Goal: Task Accomplishment & Management: Manage account settings

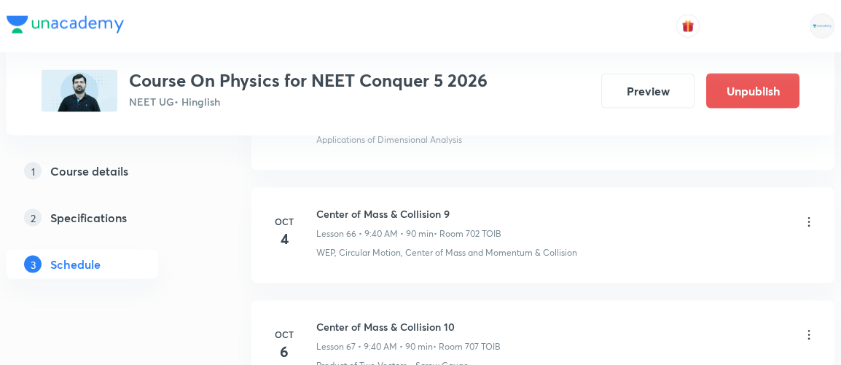
scroll to position [8209, 0]
click at [808, 329] on icon at bounding box center [808, 336] width 15 height 15
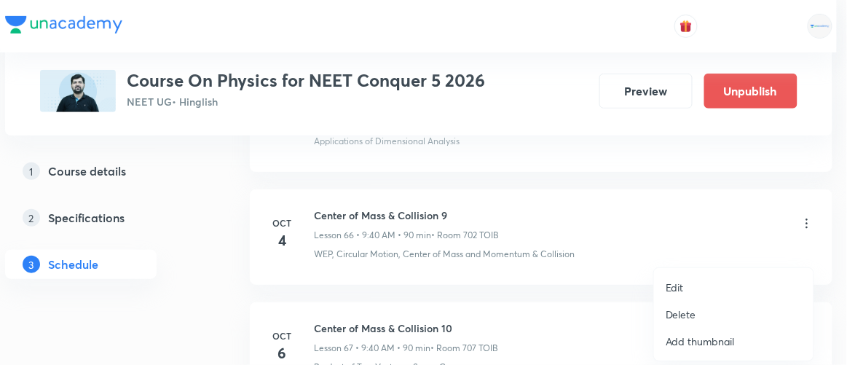
click at [681, 283] on p "Edit" at bounding box center [675, 287] width 18 height 15
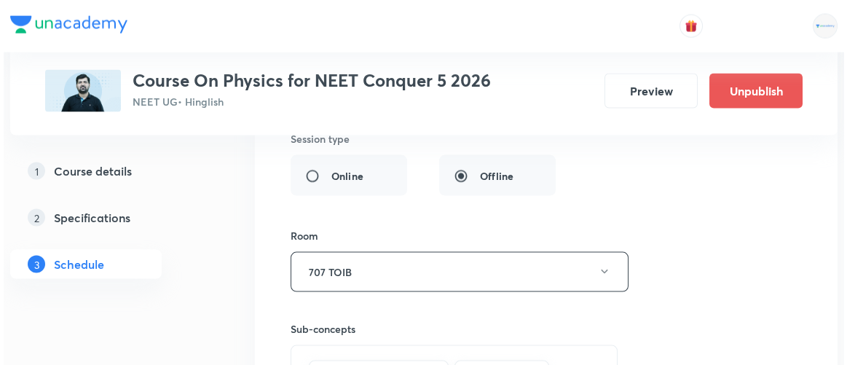
scroll to position [8008, 0]
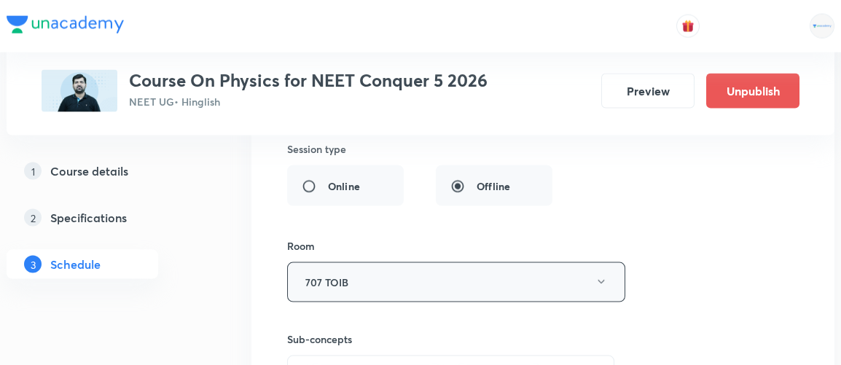
click at [390, 262] on button "707 TOIB" at bounding box center [456, 282] width 338 height 40
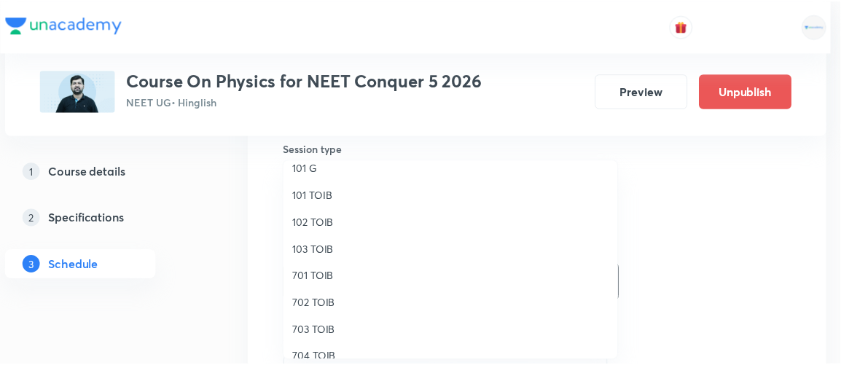
scroll to position [39, 0]
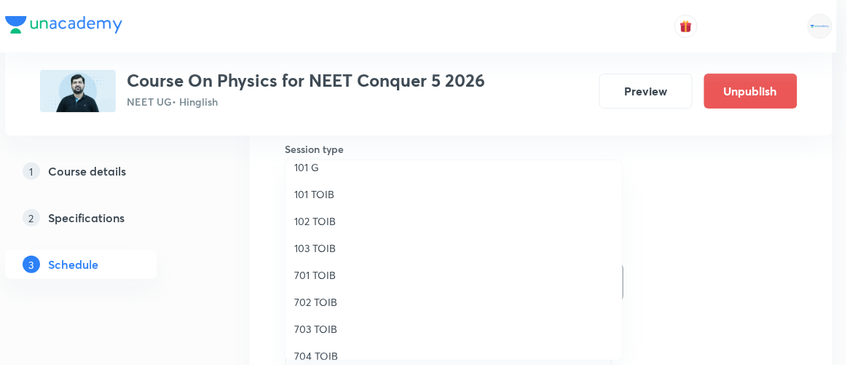
click at [334, 305] on span "702 TOIB" at bounding box center [453, 301] width 319 height 15
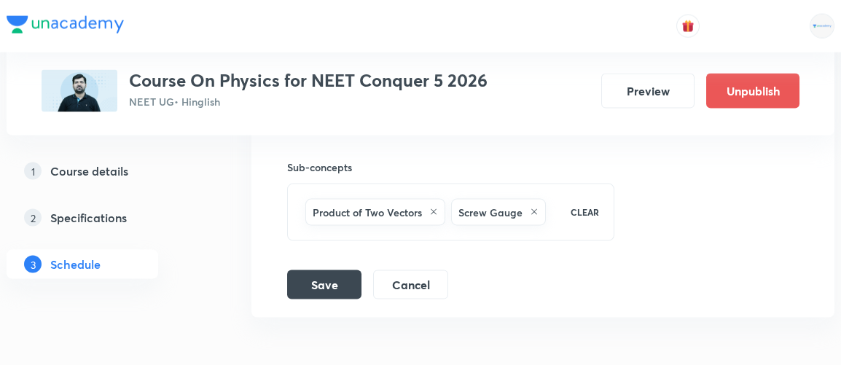
scroll to position [8180, 0]
click at [338, 269] on button "Save" at bounding box center [324, 283] width 74 height 29
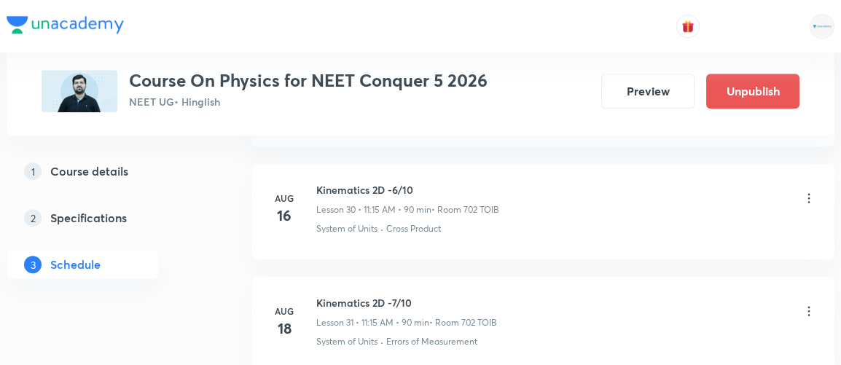
scroll to position [3463, 0]
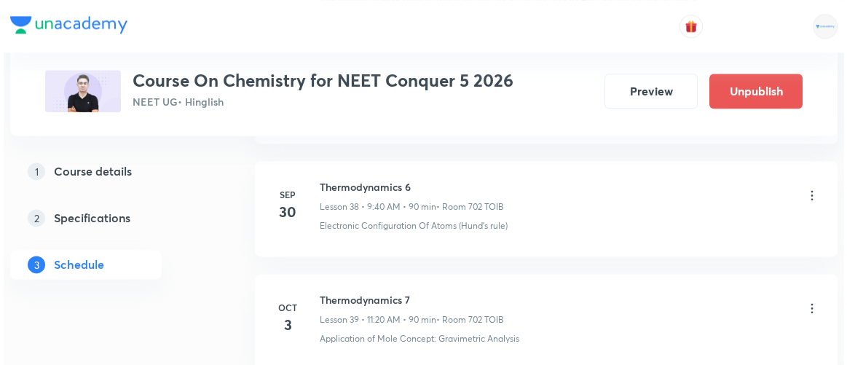
scroll to position [5412, 0]
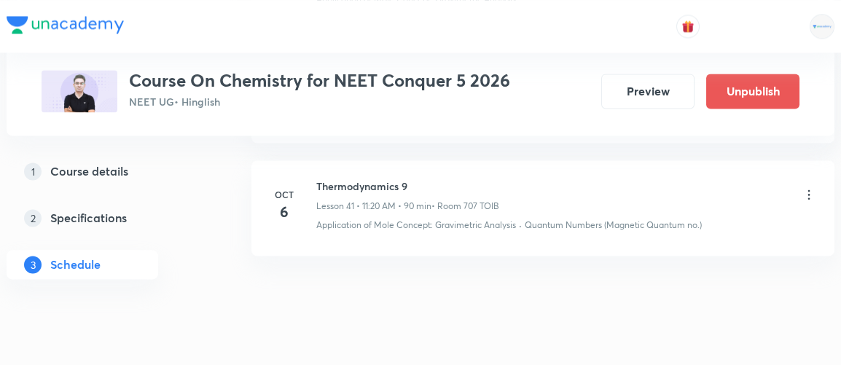
click at [809, 187] on icon at bounding box center [808, 194] width 15 height 15
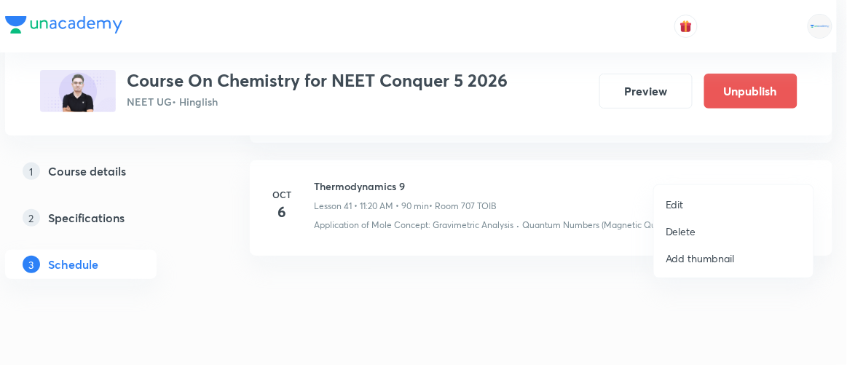
click at [675, 201] on p "Edit" at bounding box center [675, 204] width 18 height 15
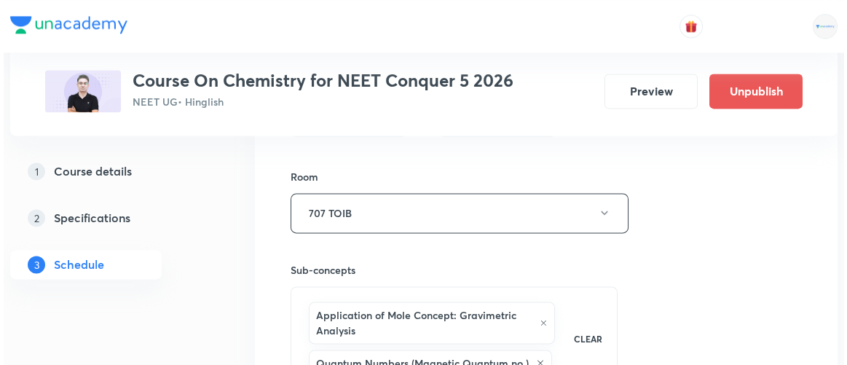
scroll to position [5136, 0]
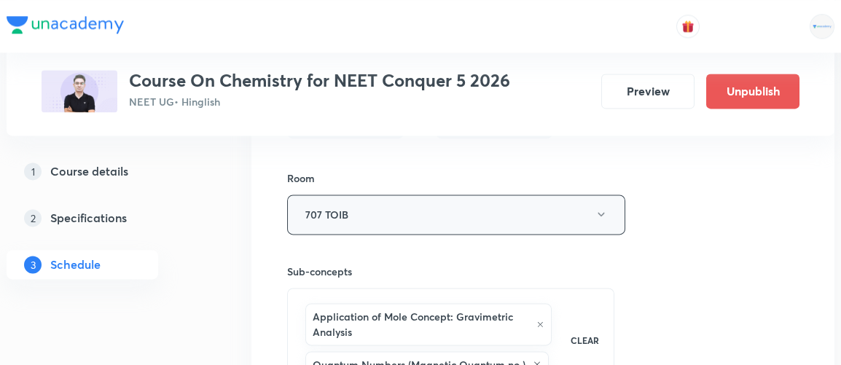
click at [409, 195] on button "707 TOIB" at bounding box center [456, 215] width 338 height 40
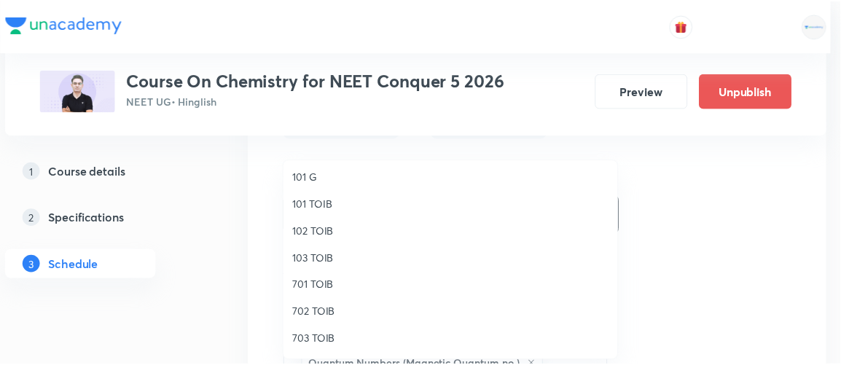
scroll to position [31, 0]
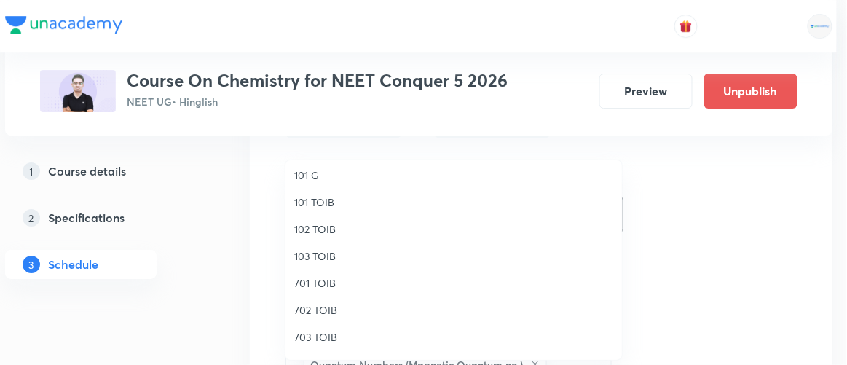
click at [313, 308] on span "702 TOIB" at bounding box center [453, 309] width 319 height 15
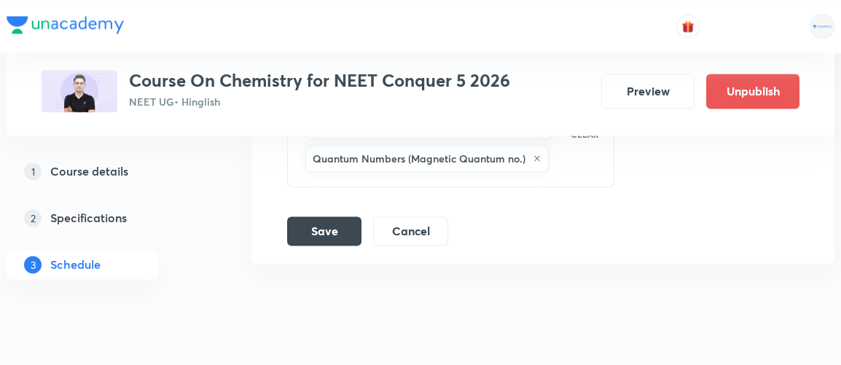
scroll to position [5349, 0]
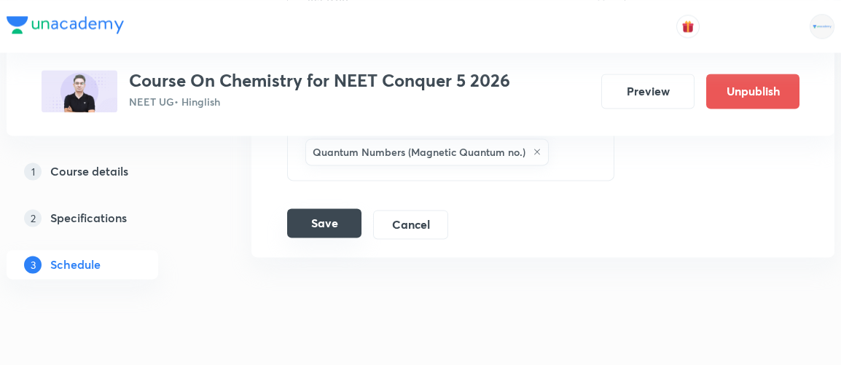
click at [317, 208] on button "Save" at bounding box center [324, 222] width 74 height 29
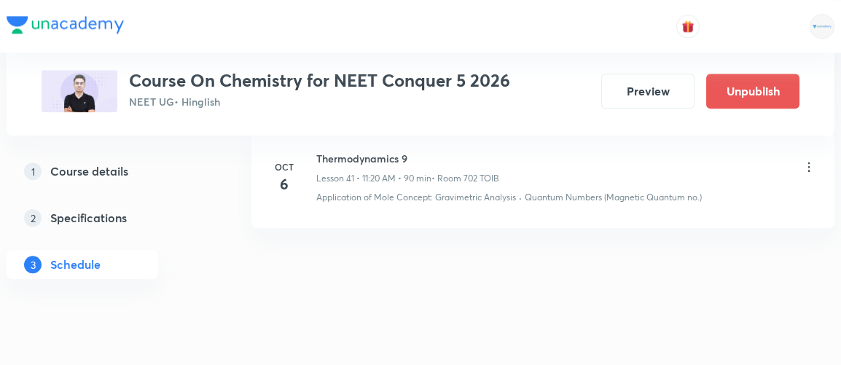
scroll to position [4745, 0]
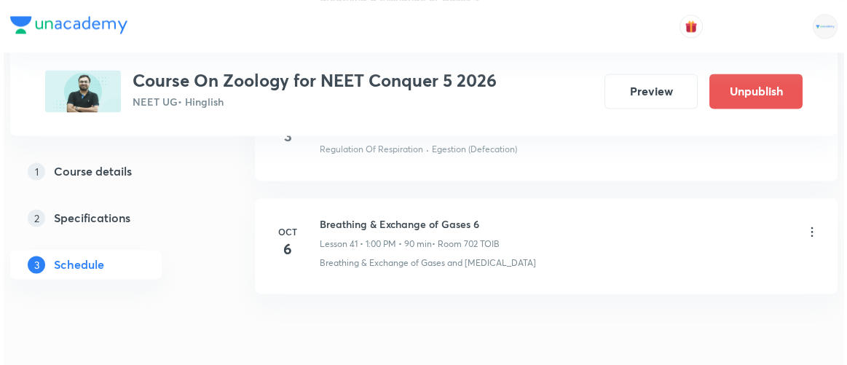
scroll to position [5371, 0]
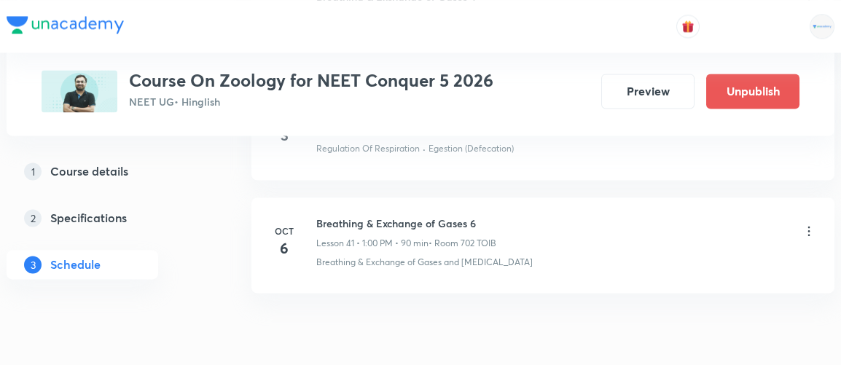
click at [806, 224] on icon at bounding box center [808, 231] width 15 height 15
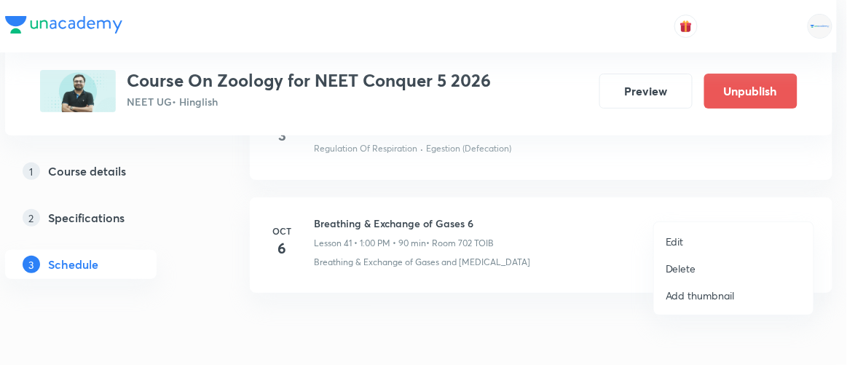
click at [675, 239] on p "Edit" at bounding box center [675, 241] width 18 height 15
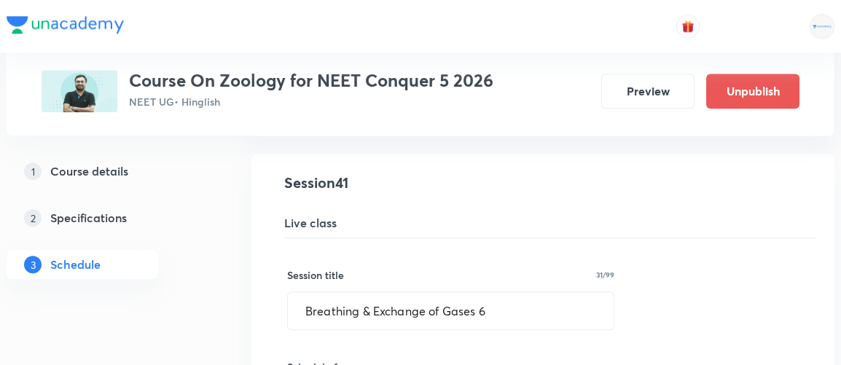
scroll to position [4665, 0]
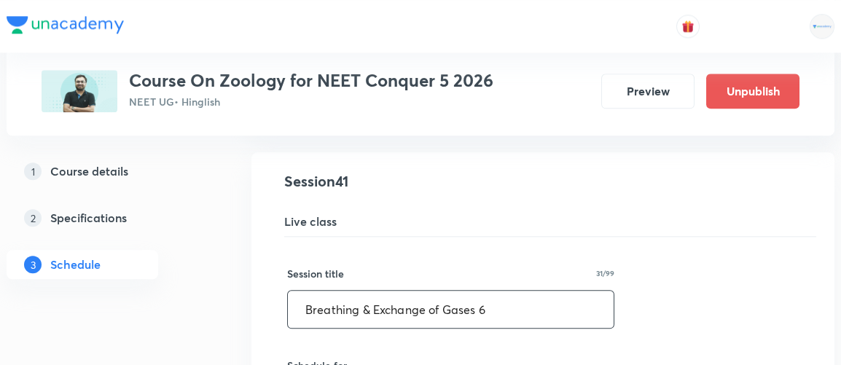
drag, startPoint x: 493, startPoint y: 290, endPoint x: 297, endPoint y: 297, distance: 196.9
click at [297, 297] on input "Breathing & Exchange of Gases 6" at bounding box center [451, 309] width 326 height 37
type input "Body Fluid & Circulation"
click at [410, 266] on div "Session title 24/99" at bounding box center [450, 273] width 327 height 15
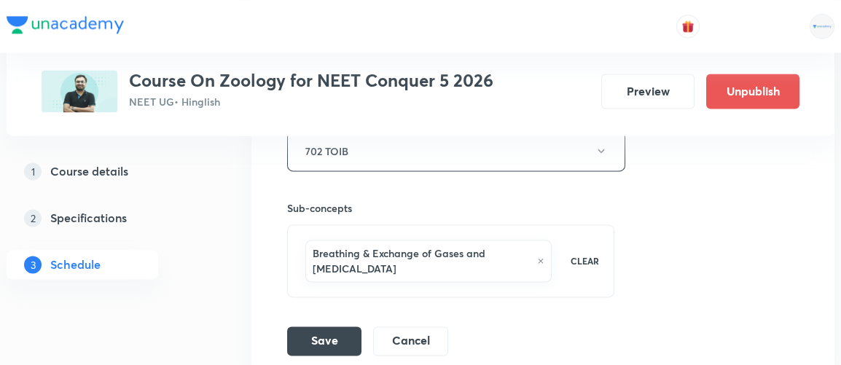
scroll to position [5227, 0]
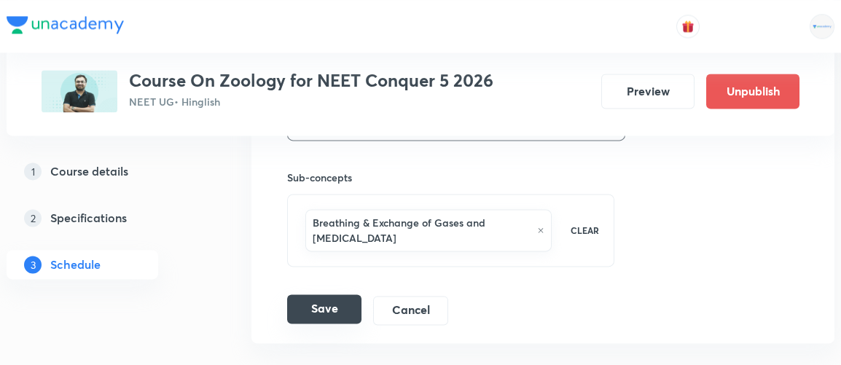
click at [307, 294] on button "Save" at bounding box center [324, 308] width 74 height 29
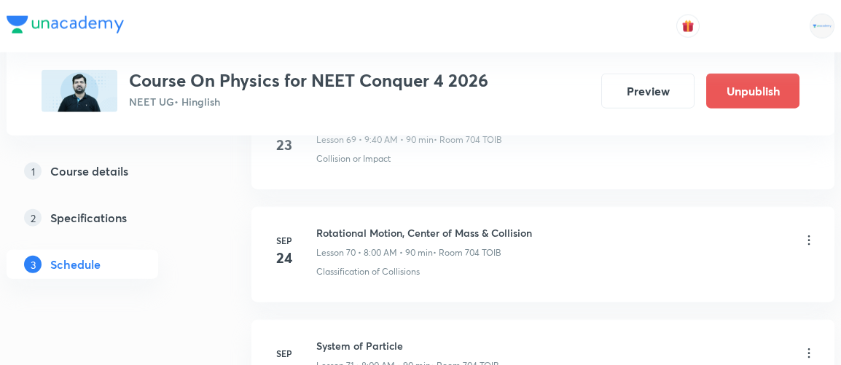
scroll to position [8644, 0]
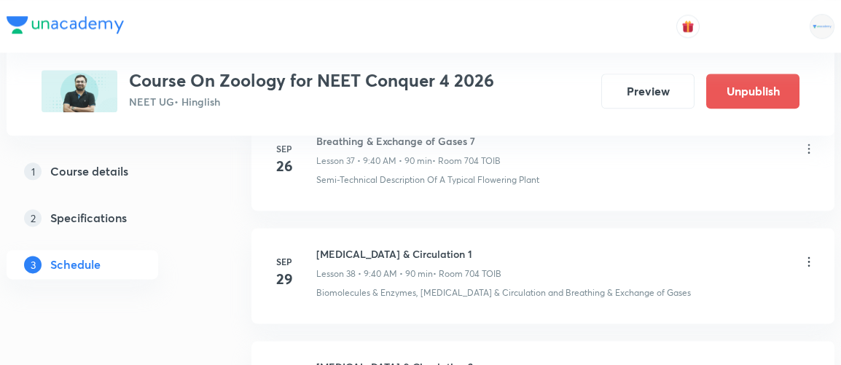
scroll to position [5296, 0]
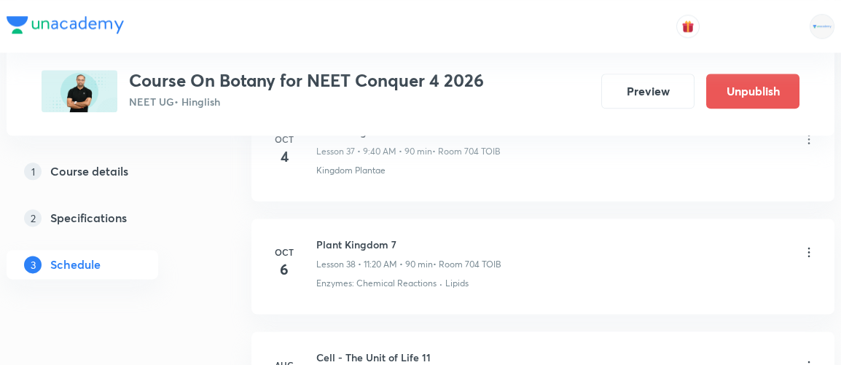
scroll to position [5011, 0]
click at [804, 245] on icon at bounding box center [808, 252] width 15 height 15
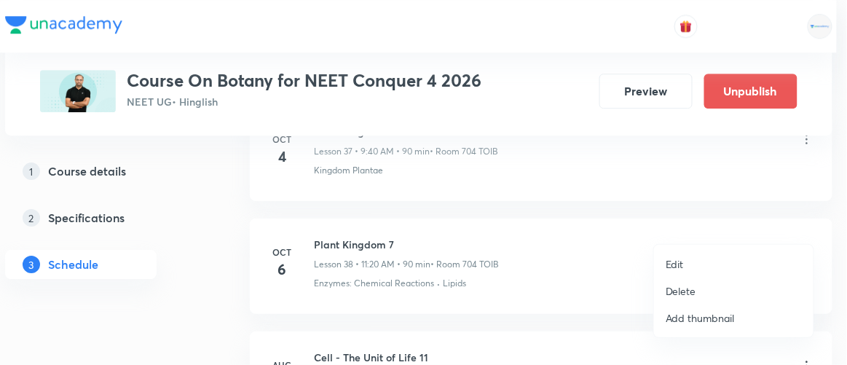
click at [674, 261] on p "Edit" at bounding box center [675, 263] width 18 height 15
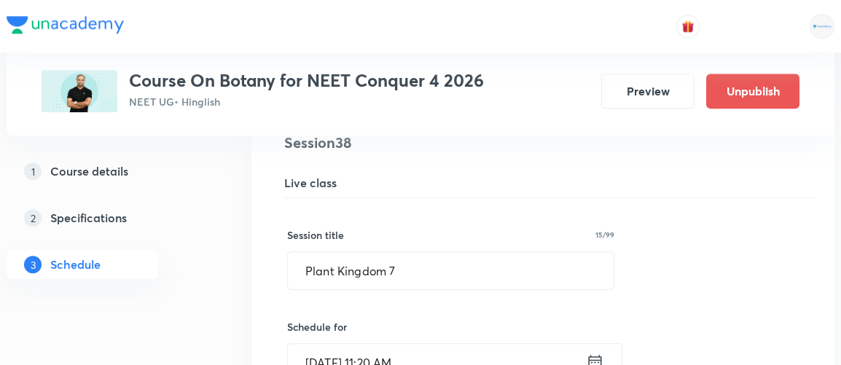
scroll to position [4366, 0]
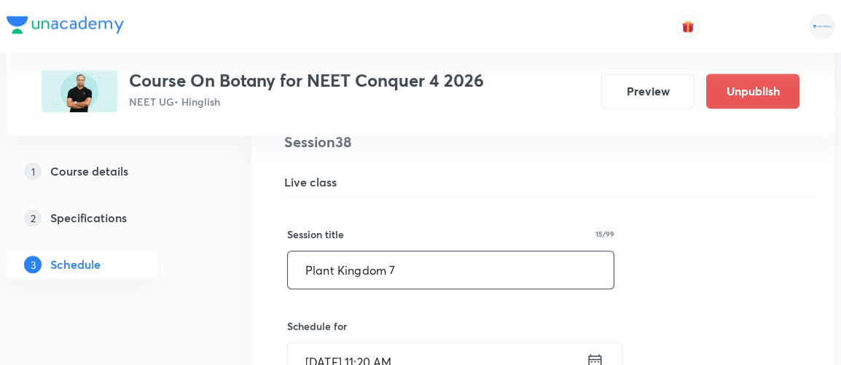
drag, startPoint x: 426, startPoint y: 255, endPoint x: 236, endPoint y: 239, distance: 190.8
paste input "Morphology of Flowering Plants 1/8"
type input "Morphology of Flowering Plants 1/8"
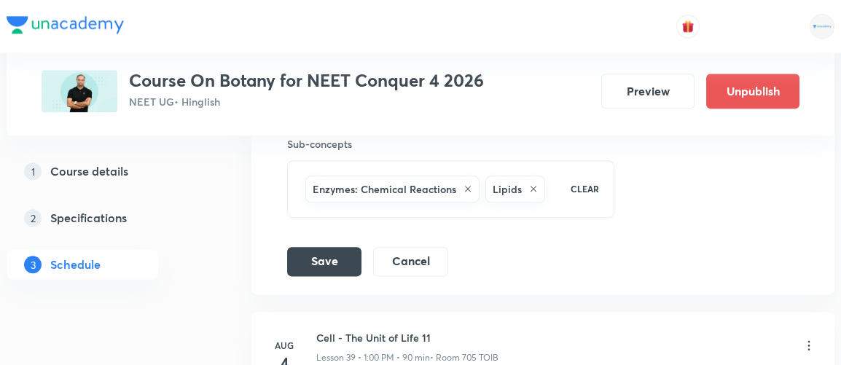
scroll to position [4920, 0]
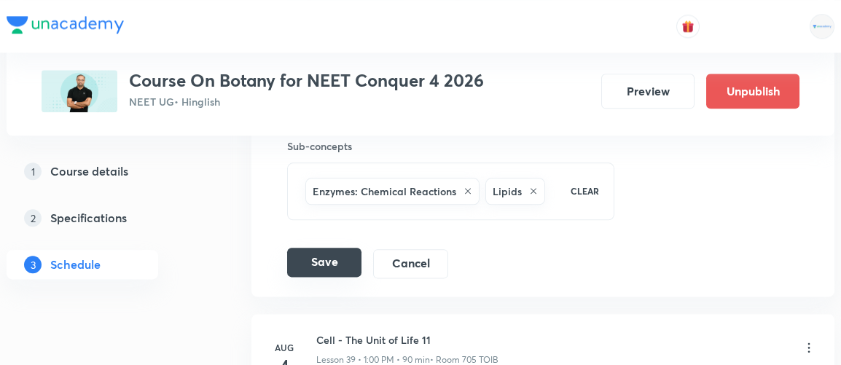
click at [318, 248] on button "Save" at bounding box center [324, 262] width 74 height 29
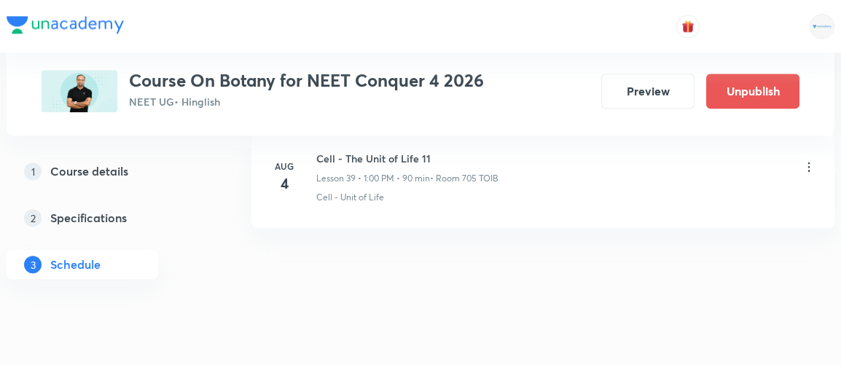
scroll to position [4517, 0]
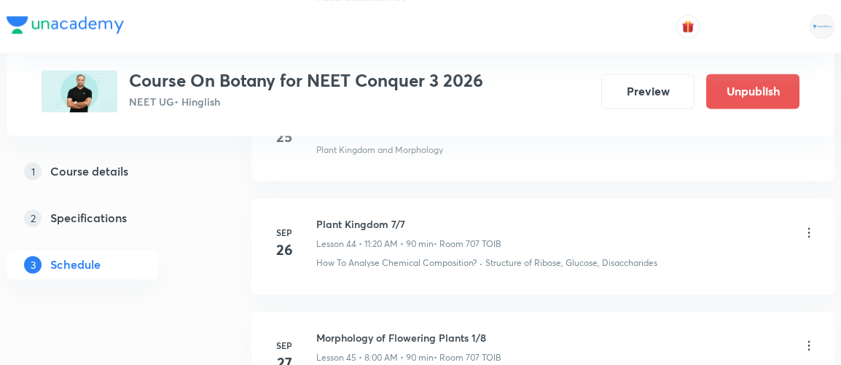
scroll to position [5711, 0]
drag, startPoint x: 315, startPoint y: 307, endPoint x: 493, endPoint y: 307, distance: 177.1
click at [493, 330] on div "Sep 27 Morphology of Flowering Plants 1/8 Lesson 45 • 8:00 AM • 90 min • Room 7…" at bounding box center [543, 356] width 546 height 53
copy h6 "Morphology of Flowering Plants 1/8"
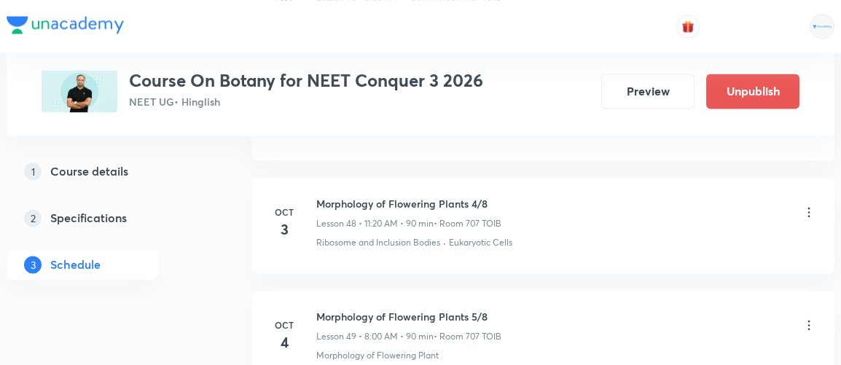
scroll to position [6423, 0]
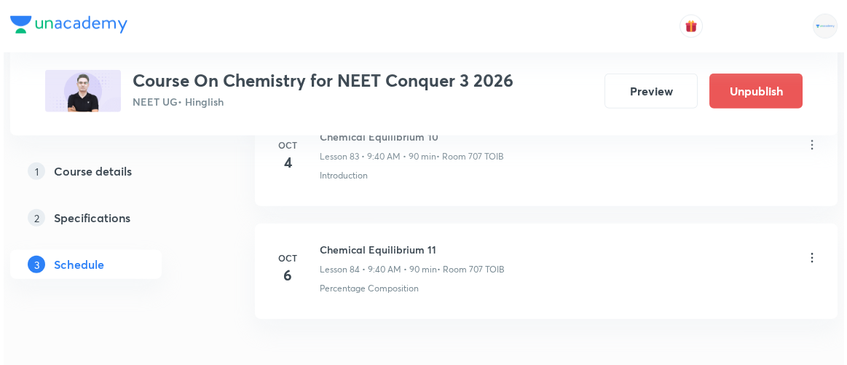
scroll to position [10247, 0]
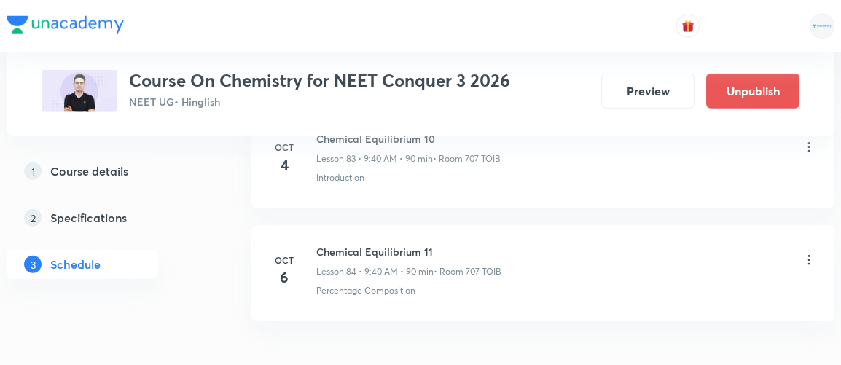
click at [808, 253] on icon at bounding box center [808, 260] width 15 height 15
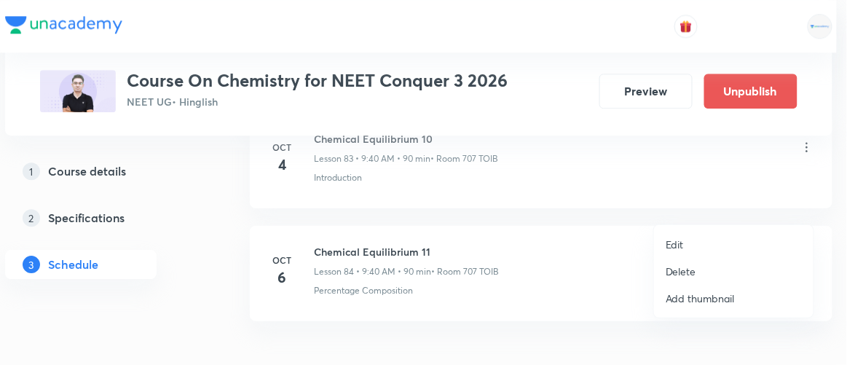
click at [678, 243] on p "Edit" at bounding box center [675, 244] width 18 height 15
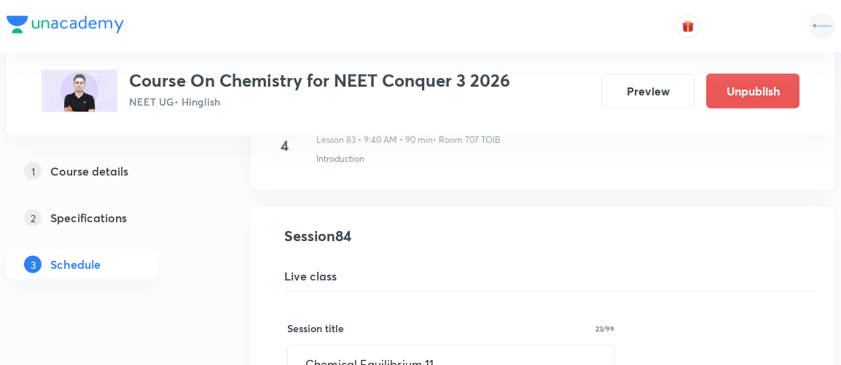
scroll to position [9520, 0]
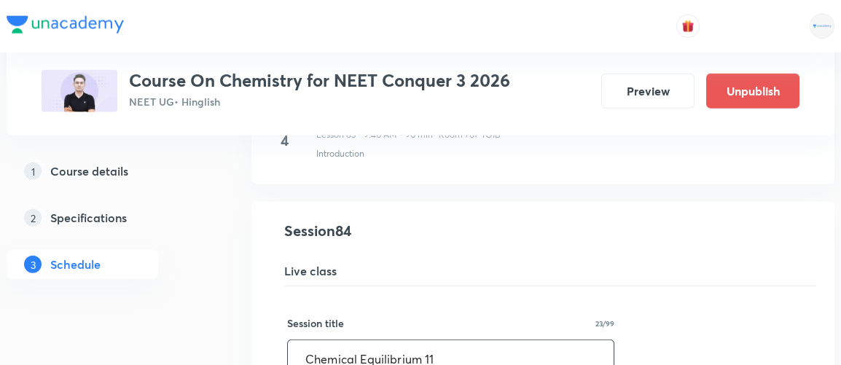
click at [356, 340] on input "Chemical Equilibrium 11" at bounding box center [451, 358] width 326 height 37
click at [412, 340] on input "Ionic Equilibrium 11" at bounding box center [451, 358] width 326 height 37
type input "Ionic Equilibrium 1"
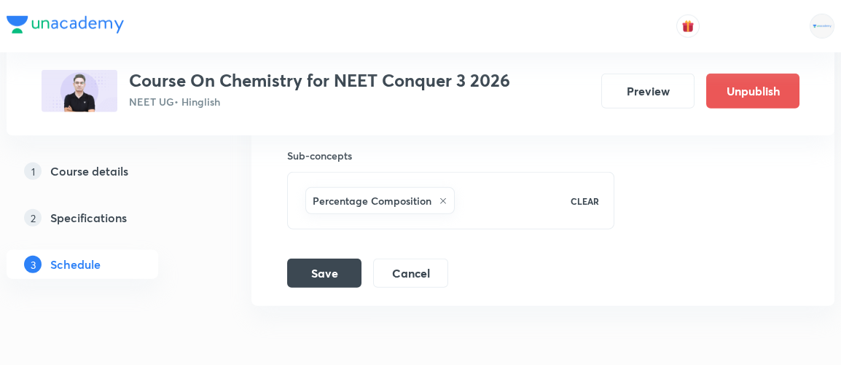
scroll to position [10149, 0]
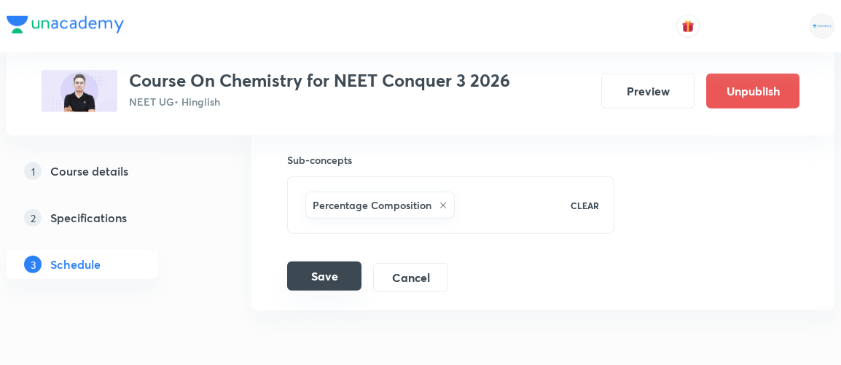
click at [340, 262] on button "Save" at bounding box center [324, 276] width 74 height 29
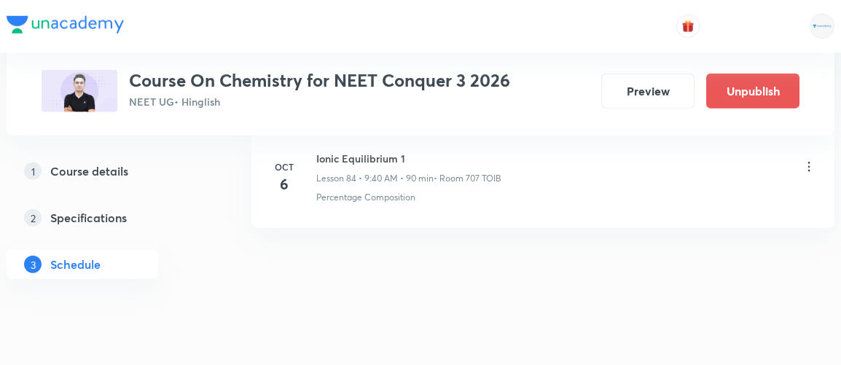
scroll to position [9621, 0]
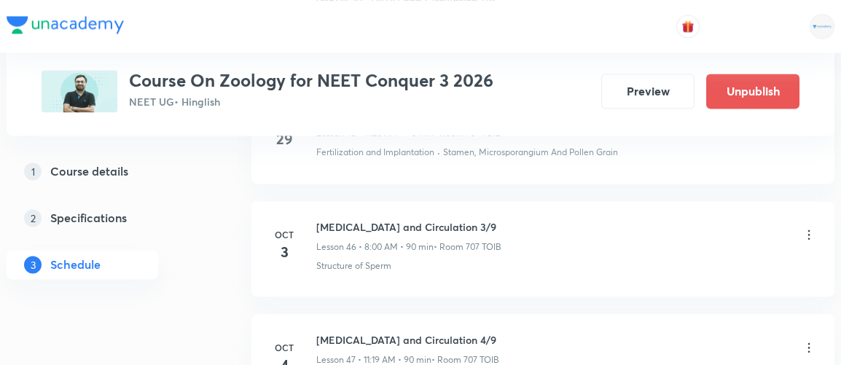
scroll to position [6263, 0]
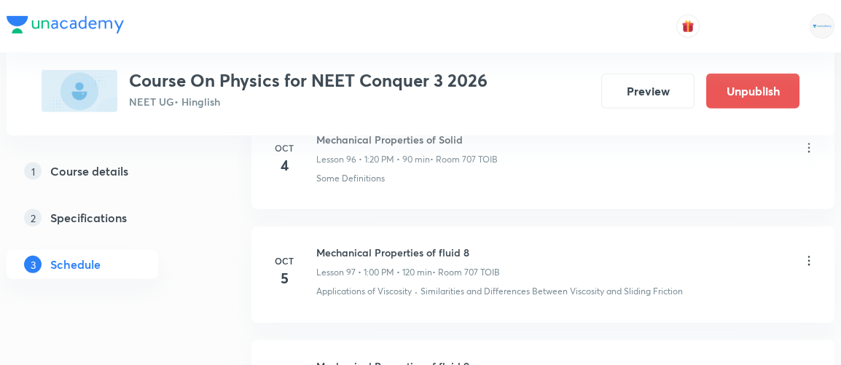
scroll to position [11834, 0]
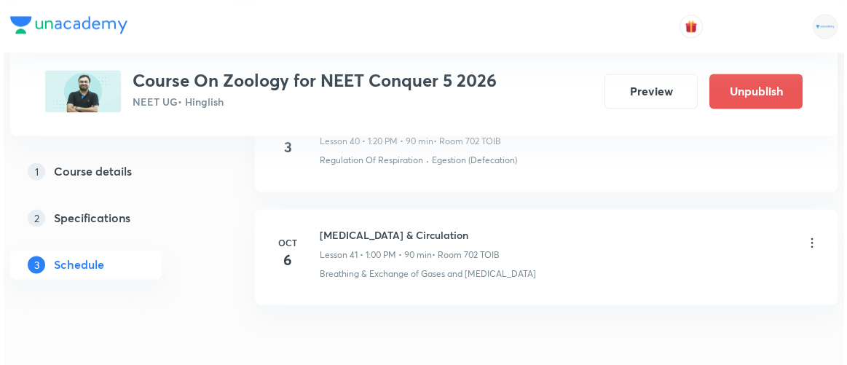
scroll to position [5409, 0]
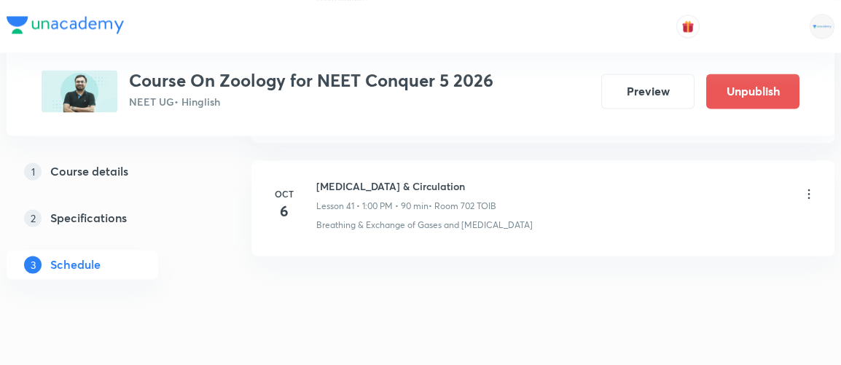
click at [807, 187] on icon at bounding box center [808, 194] width 15 height 15
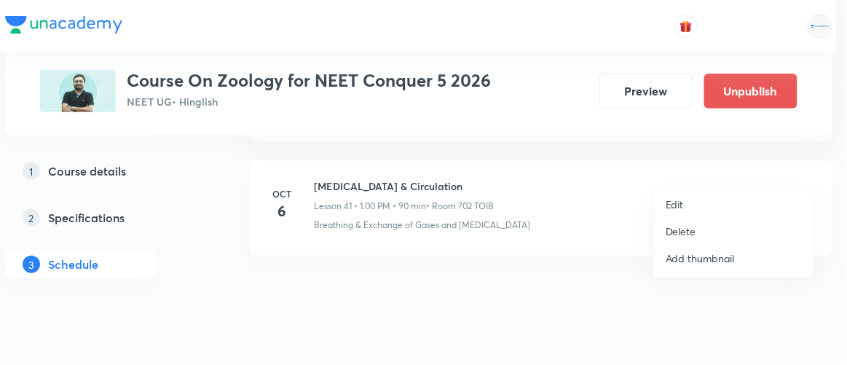
click at [670, 201] on p "Edit" at bounding box center [675, 204] width 18 height 15
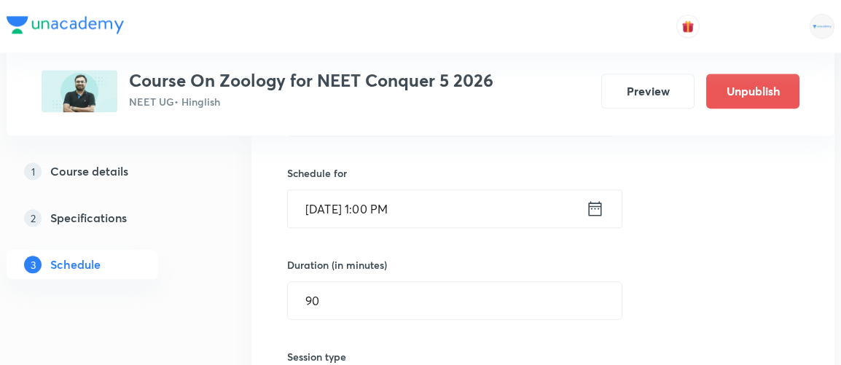
scroll to position [4858, 0]
click at [592, 198] on icon at bounding box center [595, 208] width 18 height 20
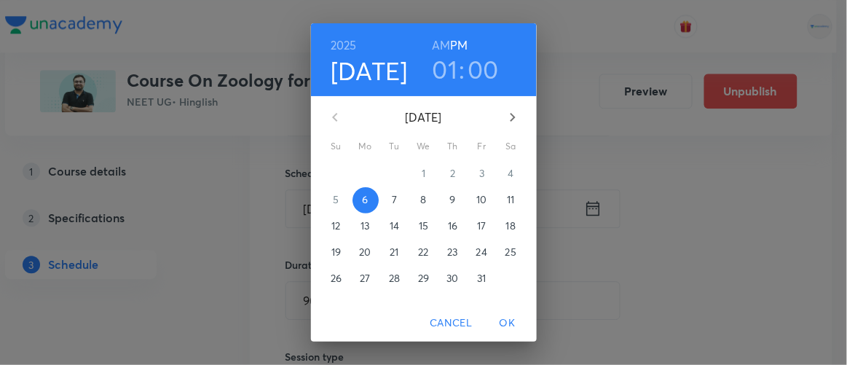
click at [484, 65] on h3 "00" at bounding box center [484, 69] width 31 height 31
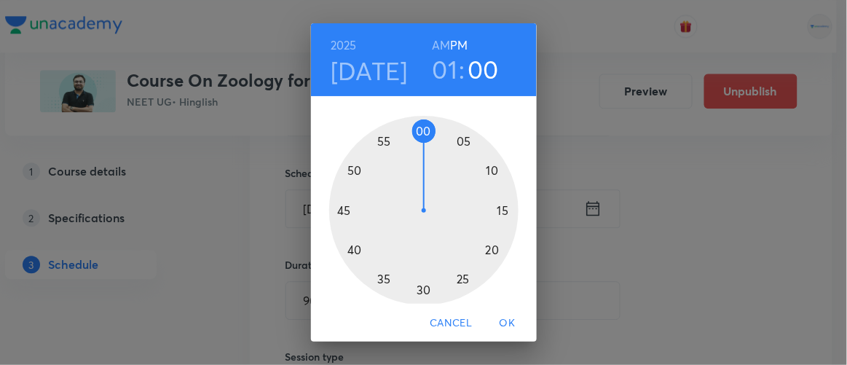
click at [485, 249] on div at bounding box center [423, 210] width 189 height 189
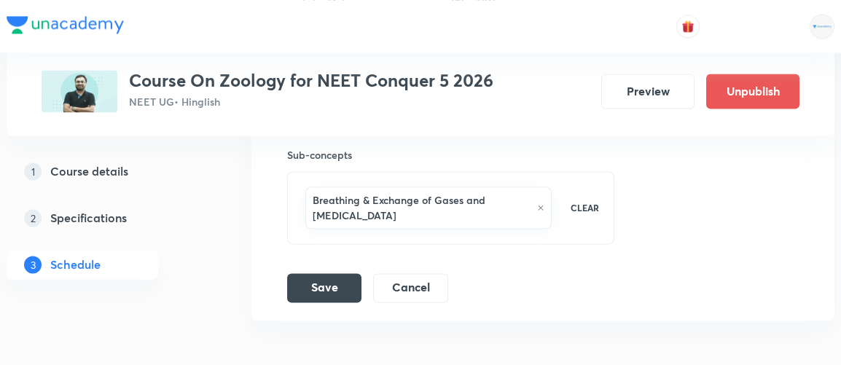
scroll to position [5250, 0]
click at [333, 271] on button "Save" at bounding box center [324, 285] width 74 height 29
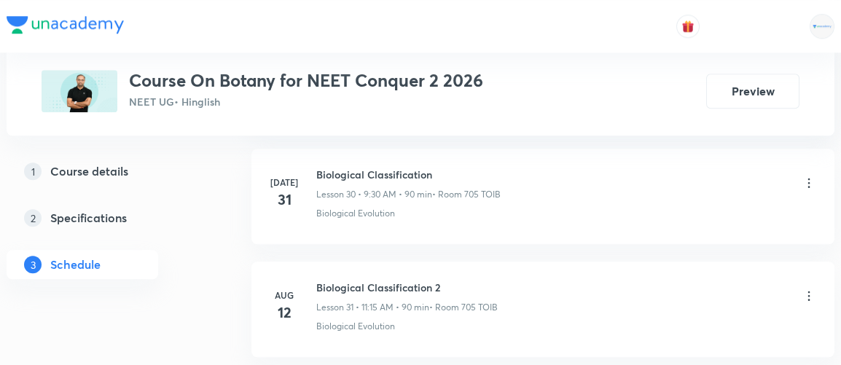
scroll to position [4176, 0]
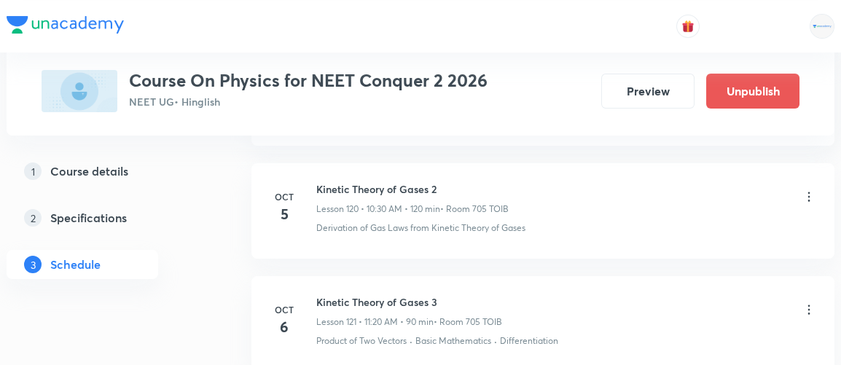
scroll to position [14336, 0]
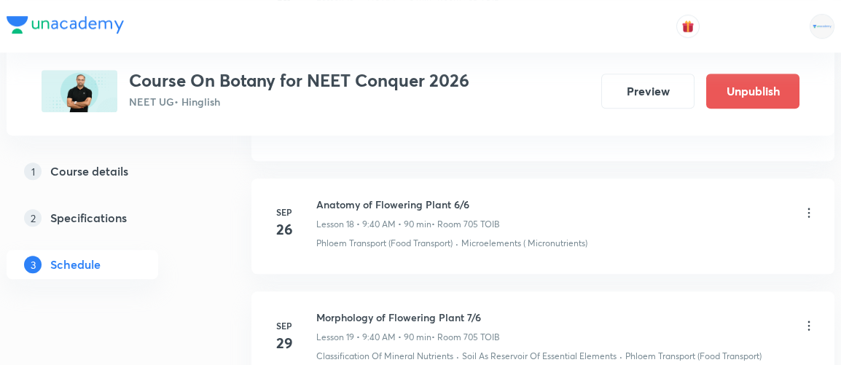
scroll to position [2789, 0]
click at [316, 198] on h6 "Anatomy of Flowering Plant 6/6" at bounding box center [408, 205] width 184 height 15
click at [640, 94] on button "Preview" at bounding box center [647, 89] width 93 height 35
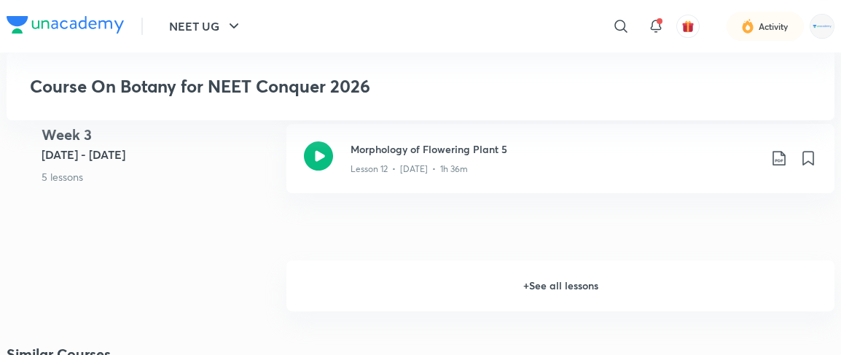
scroll to position [1483, 0]
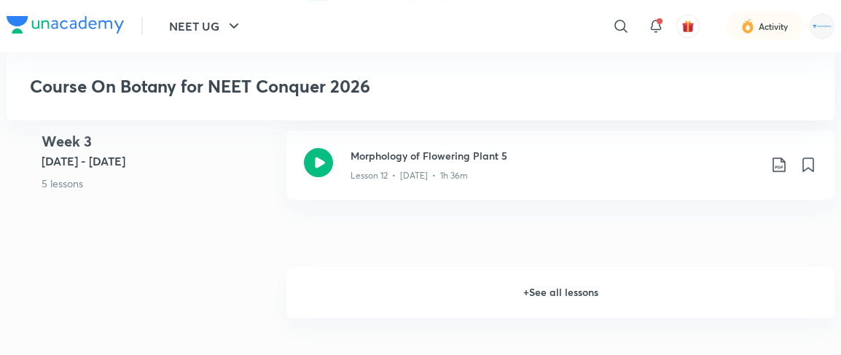
click at [548, 304] on h6 "+ See all lessons" at bounding box center [560, 292] width 548 height 51
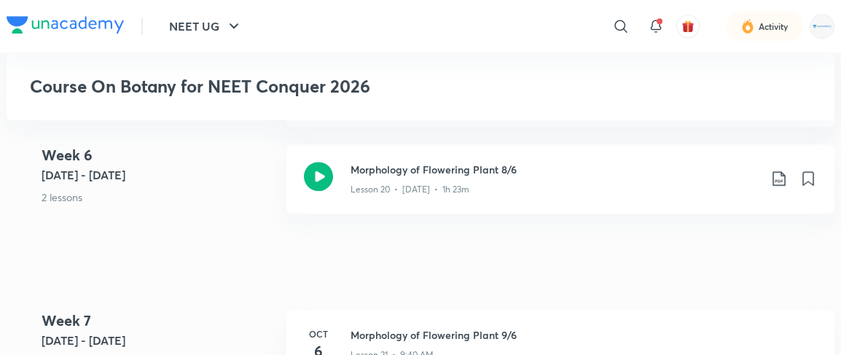
scroll to position [2403, 0]
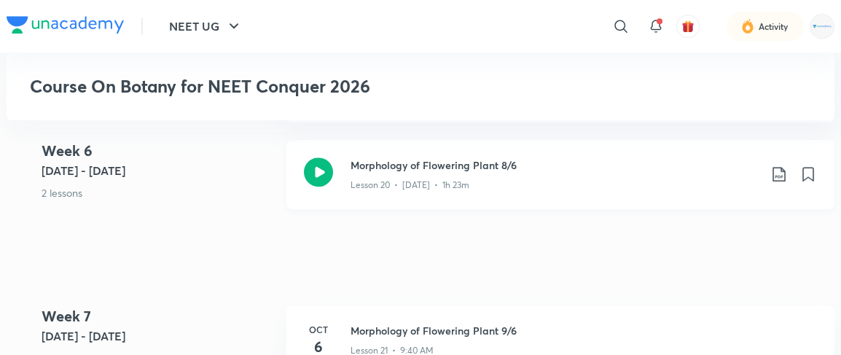
click at [385, 173] on h3 "Morphology of Flowering Plant 8/6" at bounding box center [554, 164] width 408 height 15
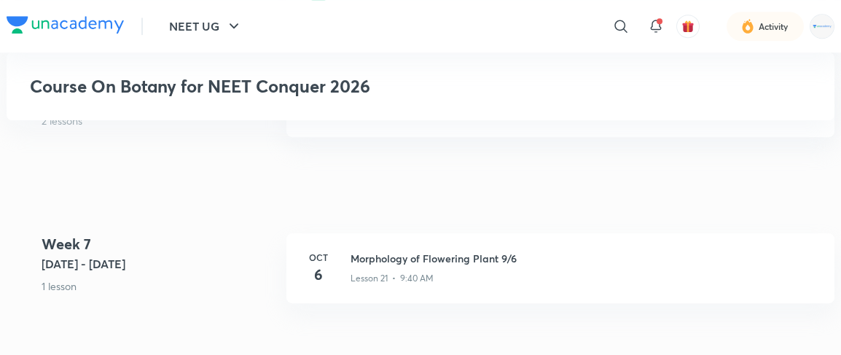
scroll to position [2477, 0]
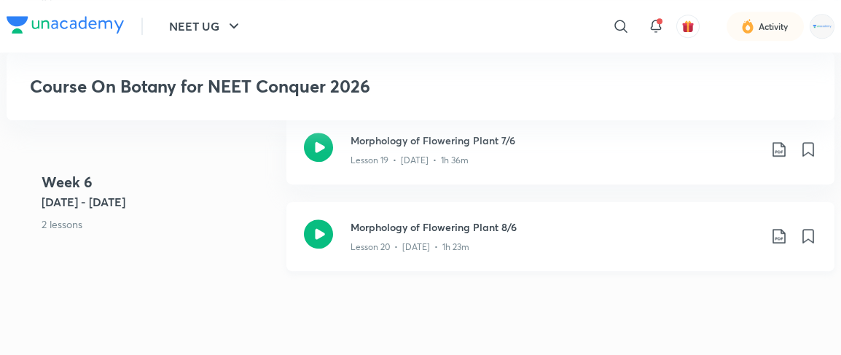
scroll to position [2340, 0]
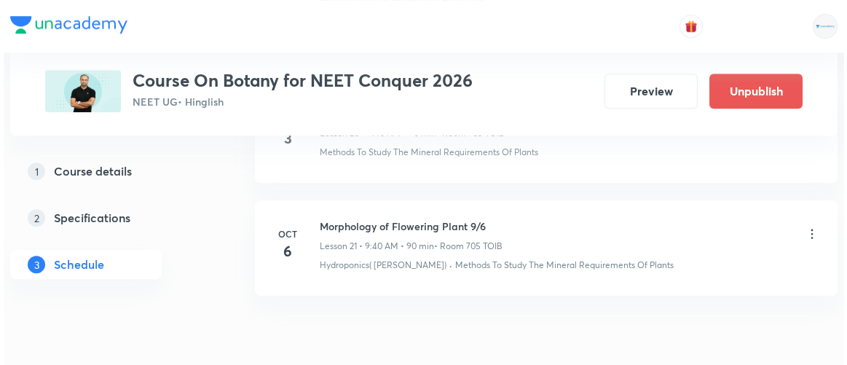
scroll to position [3105, 0]
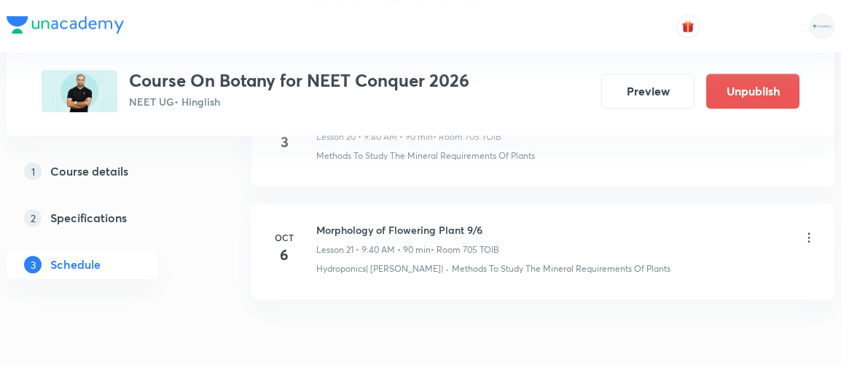
click at [810, 230] on icon at bounding box center [808, 237] width 15 height 15
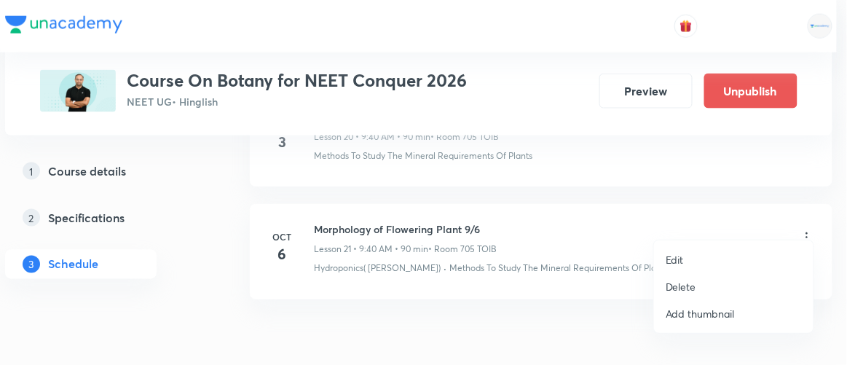
click at [679, 254] on p "Edit" at bounding box center [675, 259] width 18 height 15
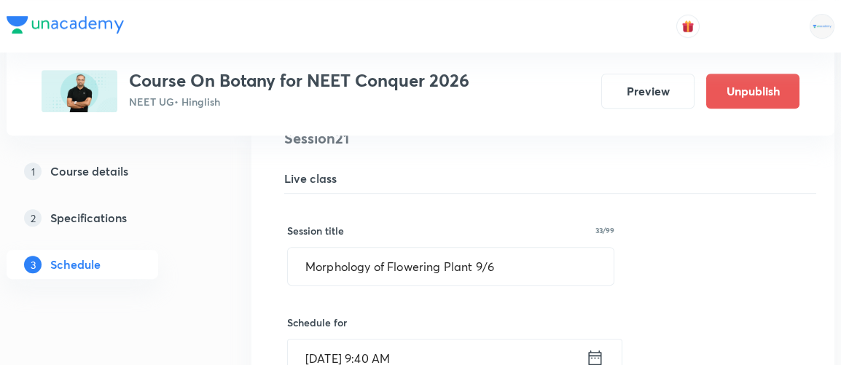
scroll to position [2447, 0]
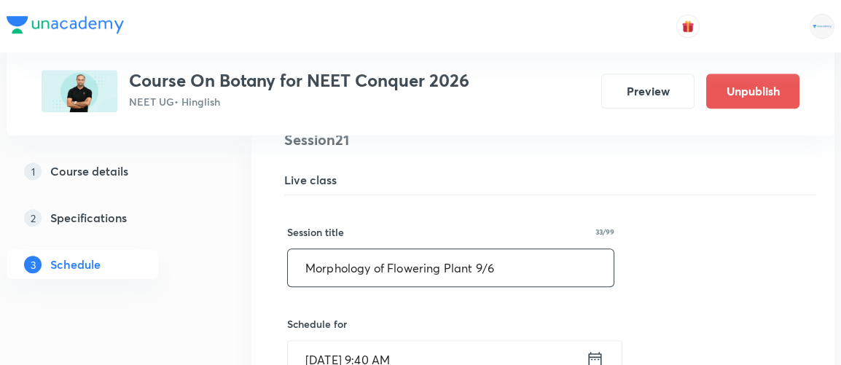
drag, startPoint x: 508, startPoint y: 254, endPoint x: 273, endPoint y: 243, distance: 234.9
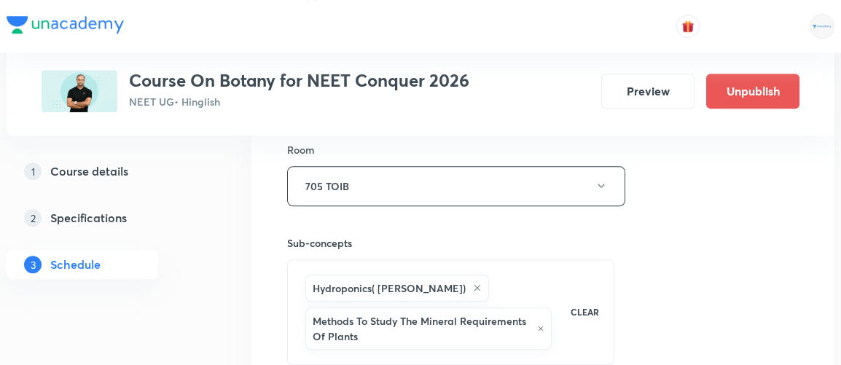
scroll to position [2957, 0]
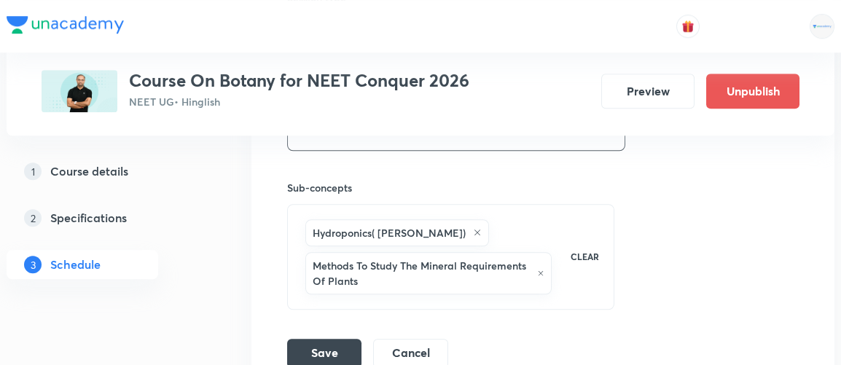
type input "Photosynthesis 3"
click at [554, 259] on div "Hydroponics( Goerick) Methods To Study The Mineral Requirements Of Plants" at bounding box center [428, 256] width 252 height 81
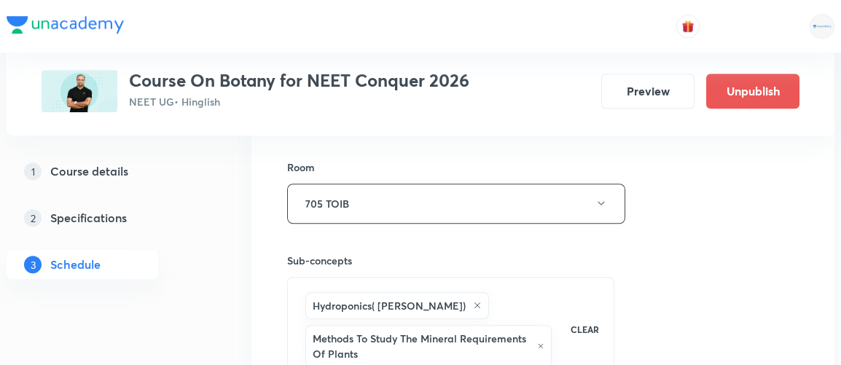
scroll to position [3092, 0]
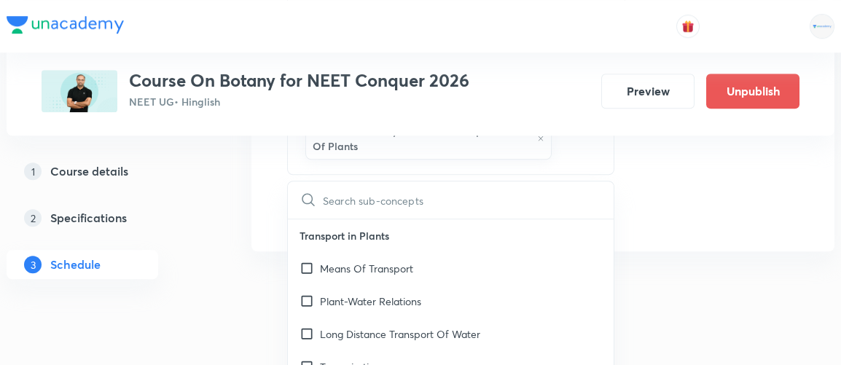
type input "p"
checkbox input "true"
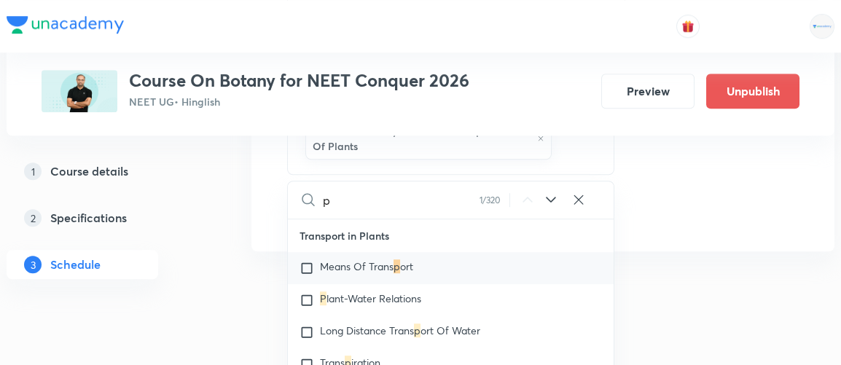
checkbox input "true"
type input "ph"
checkbox input "true"
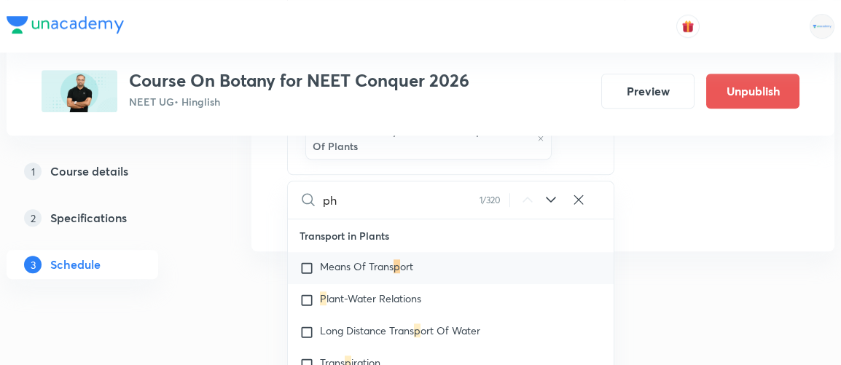
checkbox input "true"
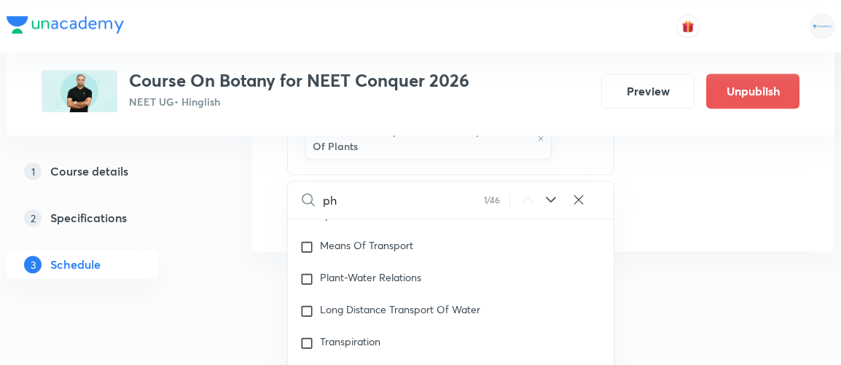
type input "pho"
checkbox input "true"
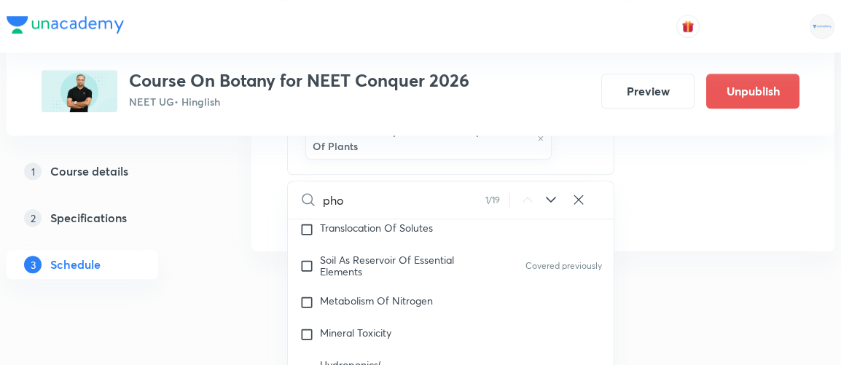
type input "phot"
checkbox input "true"
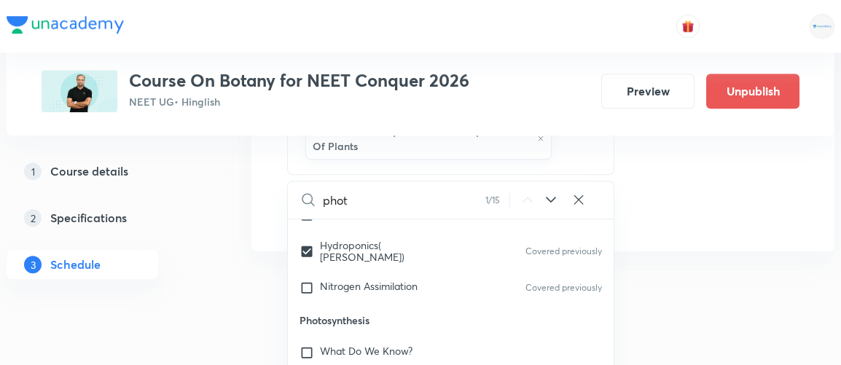
scroll to position [748, 0]
type input "photo"
checkbox input "true"
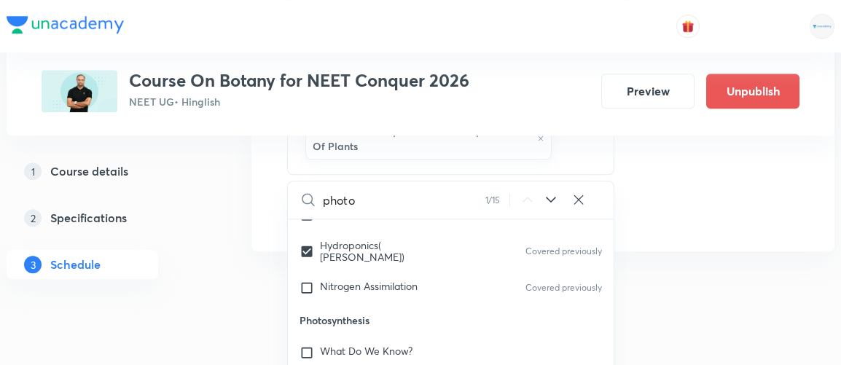
checkbox input "true"
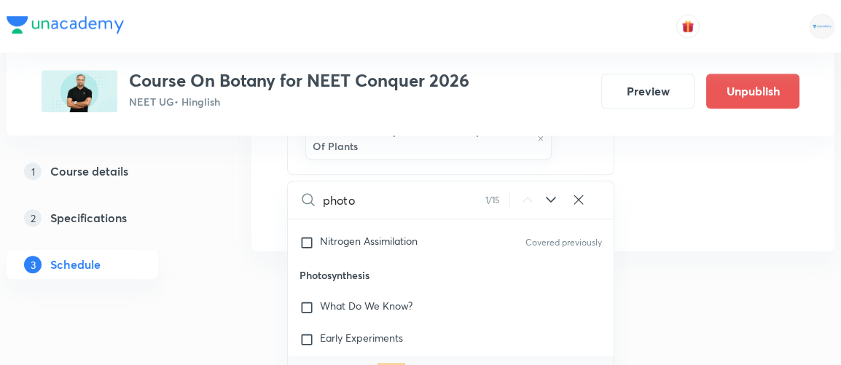
scroll to position [827, 0]
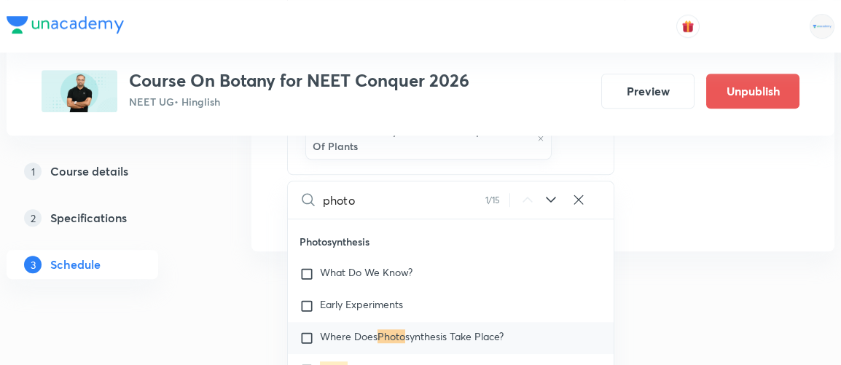
type input "photo"
drag, startPoint x: 299, startPoint y: 213, endPoint x: 370, endPoint y: 214, distance: 70.7
click at [370, 225] on p "Photosynthesis" at bounding box center [451, 241] width 326 height 33
copy p "Photosynthesis"
click at [310, 331] on input "checkbox" at bounding box center [309, 338] width 20 height 15
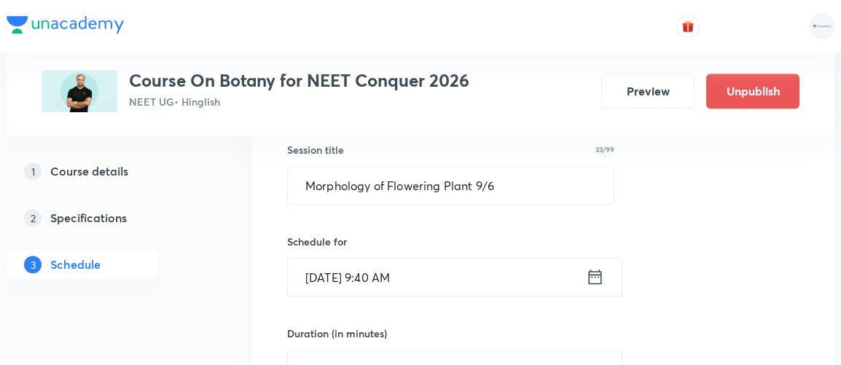
scroll to position [2528, 0]
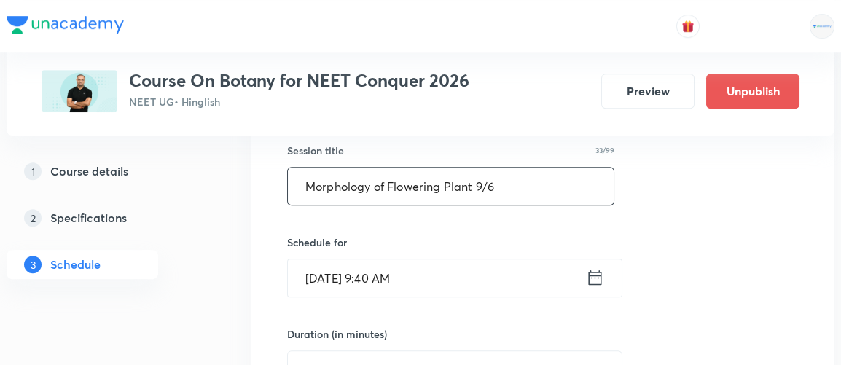
drag, startPoint x: 511, startPoint y: 173, endPoint x: 224, endPoint y: 188, distance: 286.7
paste input "Photosynthesis"
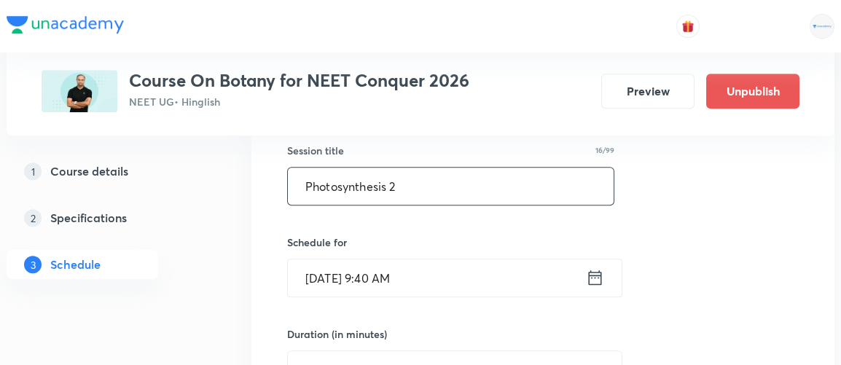
click at [417, 176] on input "Photosynthesis 2" at bounding box center [451, 186] width 326 height 37
type input "Photosynthesis 3"
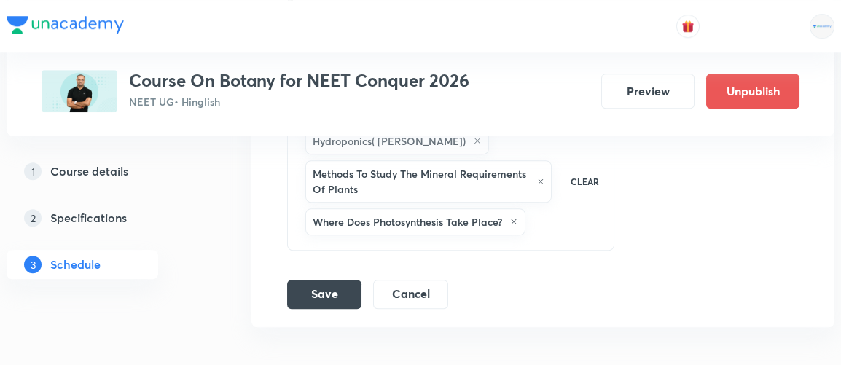
scroll to position [3054, 0]
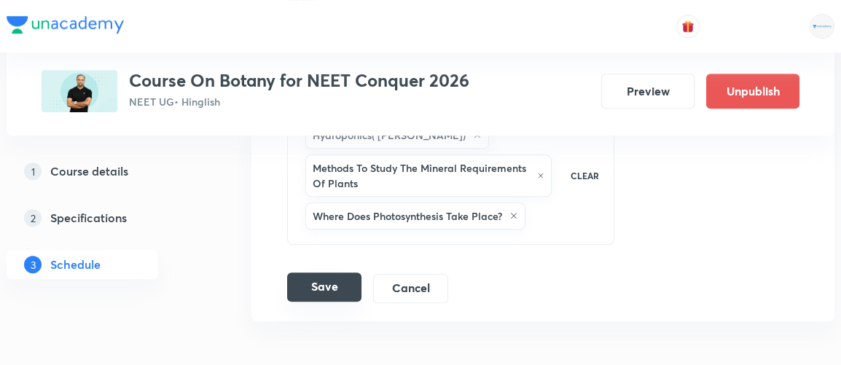
click at [310, 277] on button "Save" at bounding box center [324, 287] width 74 height 29
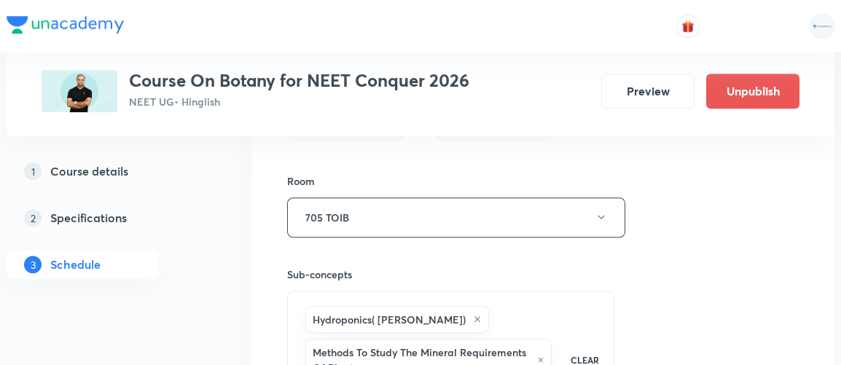
scroll to position [2493, 0]
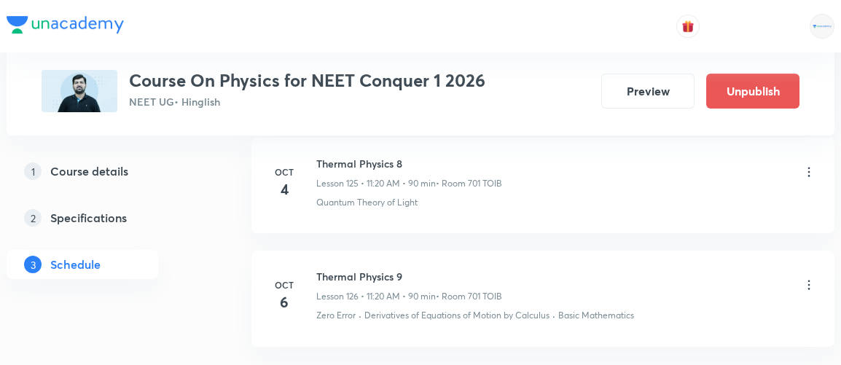
scroll to position [14984, 0]
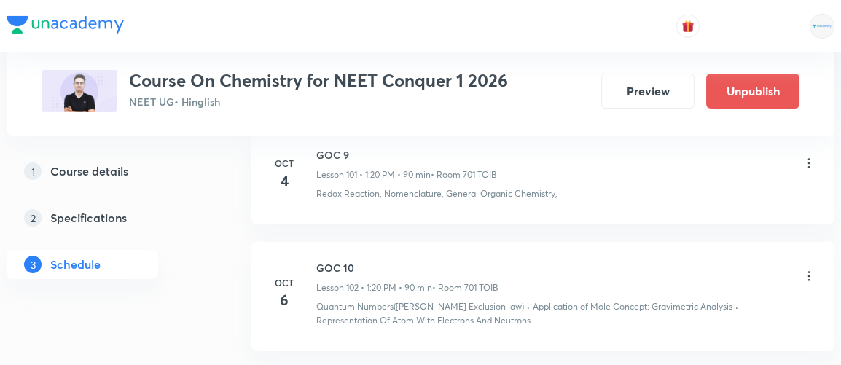
scroll to position [12309, 0]
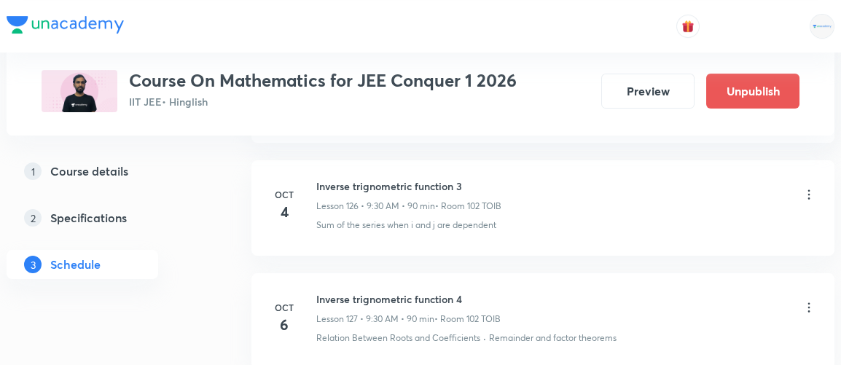
scroll to position [15039, 0]
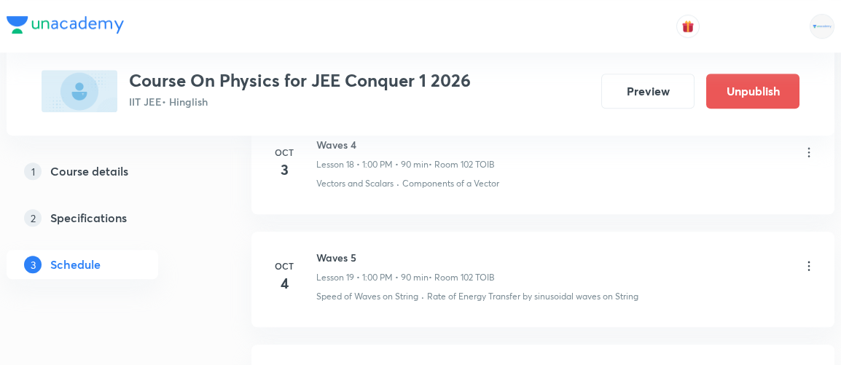
scroll to position [2850, 0]
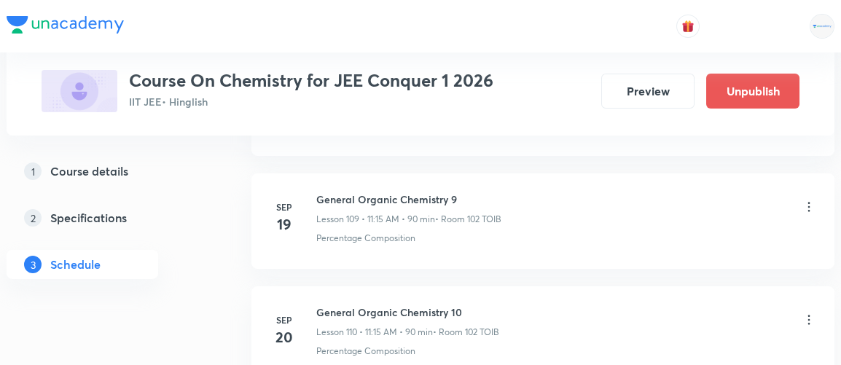
scroll to position [14304, 0]
